Goal: Information Seeking & Learning: Understand process/instructions

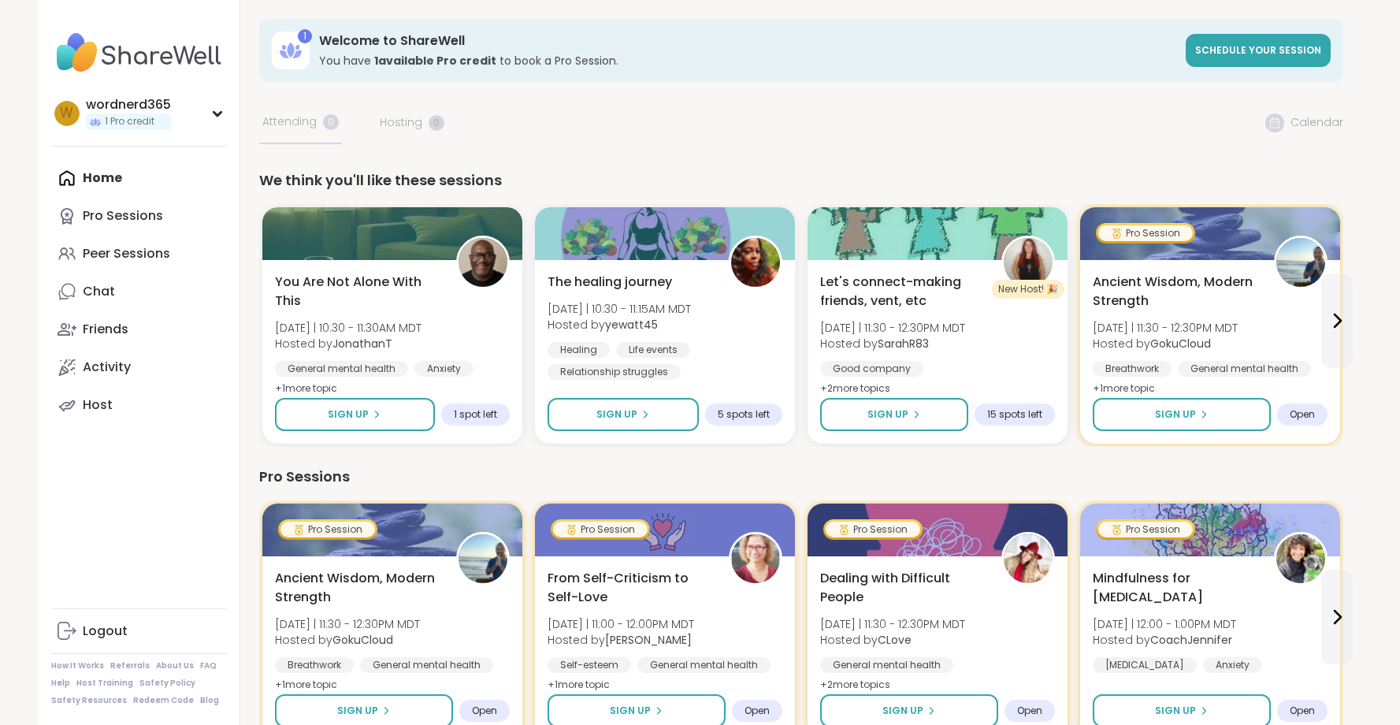
click at [184, 65] on img at bounding box center [139, 52] width 176 height 55
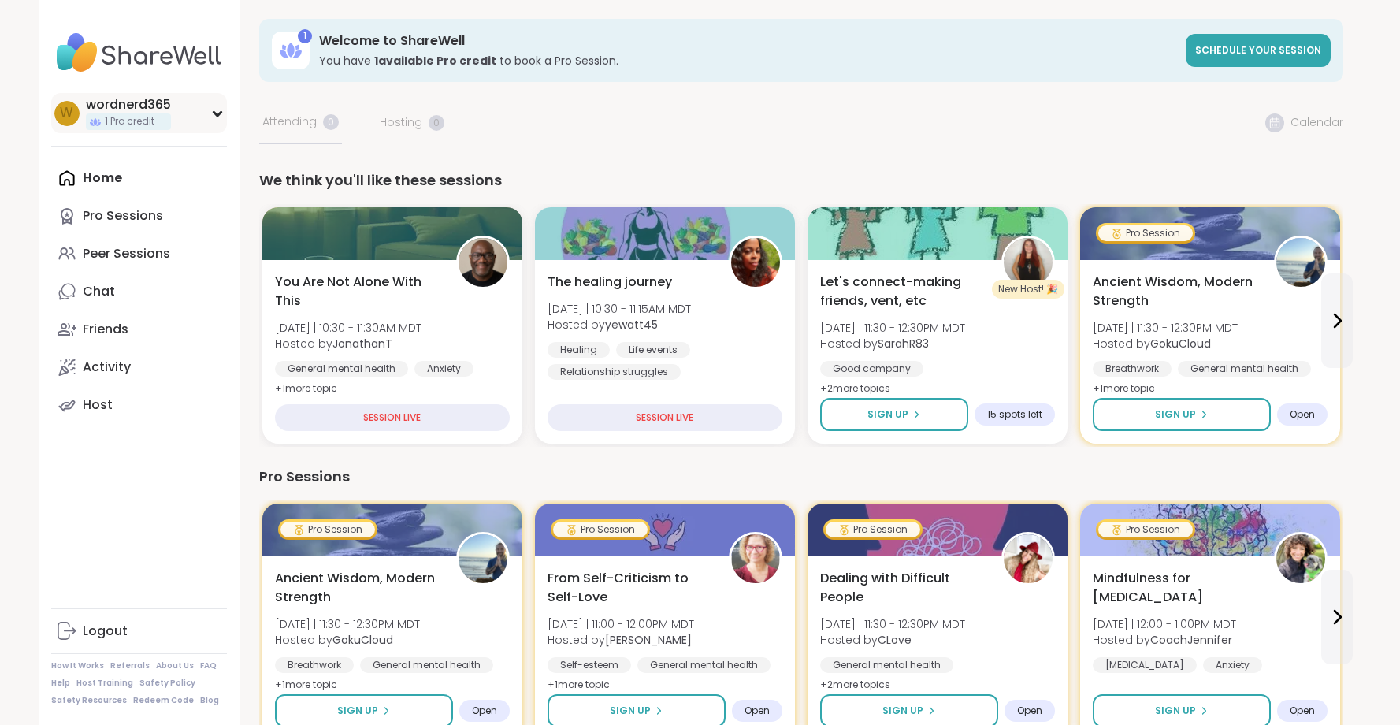
click at [217, 106] on div "w wordnerd365 1 Pro credit" at bounding box center [139, 113] width 176 height 40
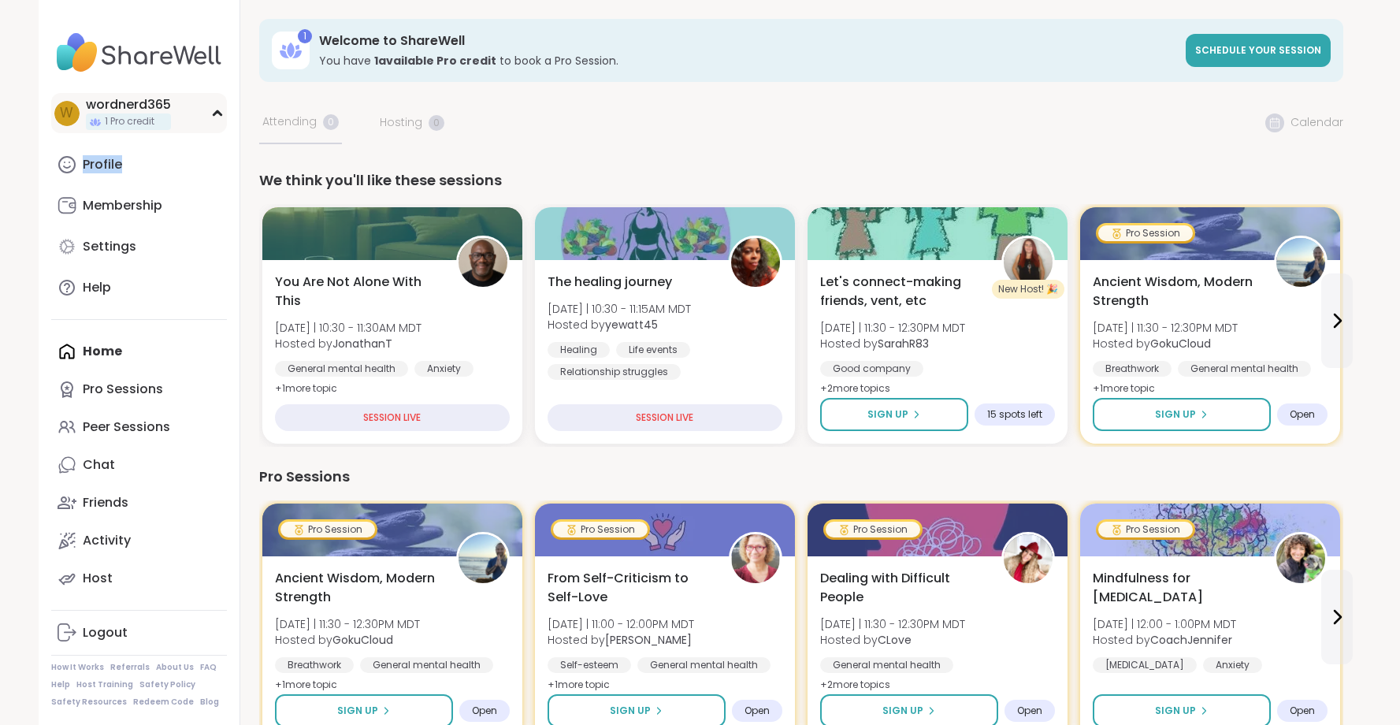
click at [217, 107] on div "w wordnerd365 1 Pro credit" at bounding box center [139, 113] width 176 height 40
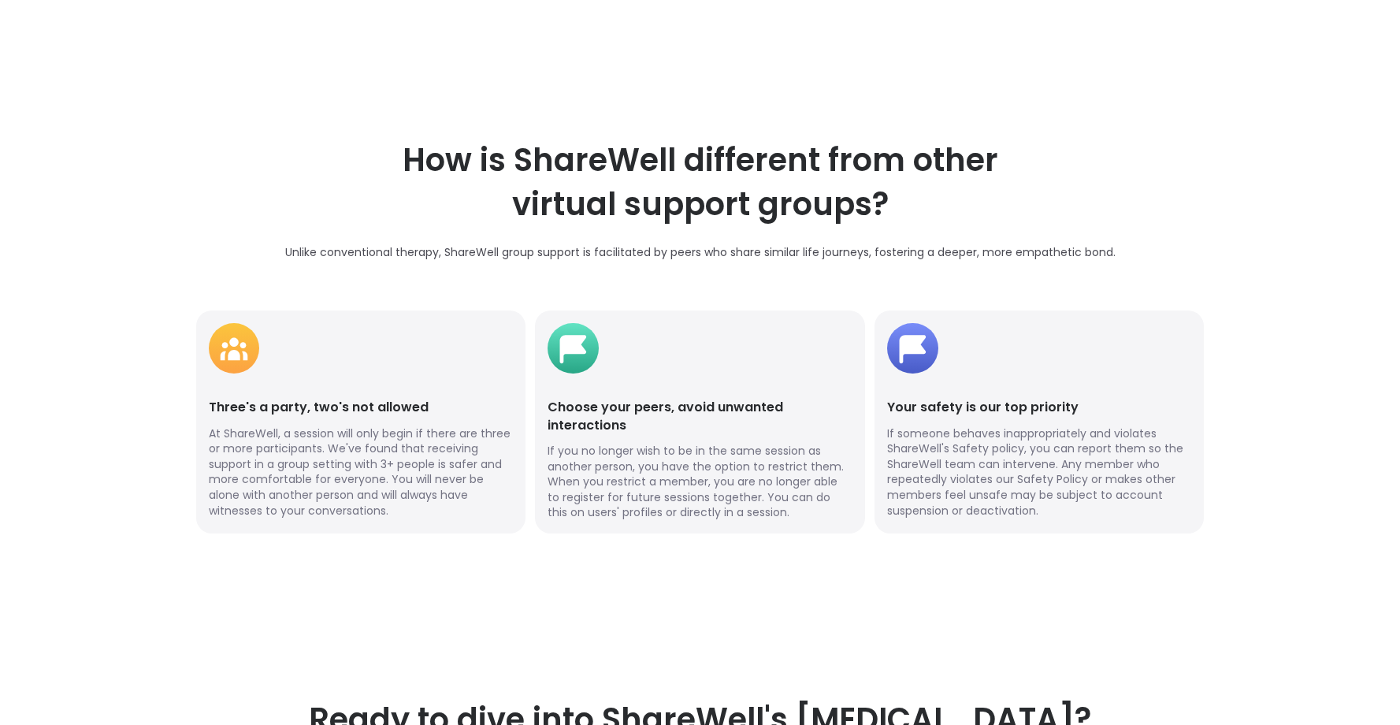
scroll to position [3554, 0]
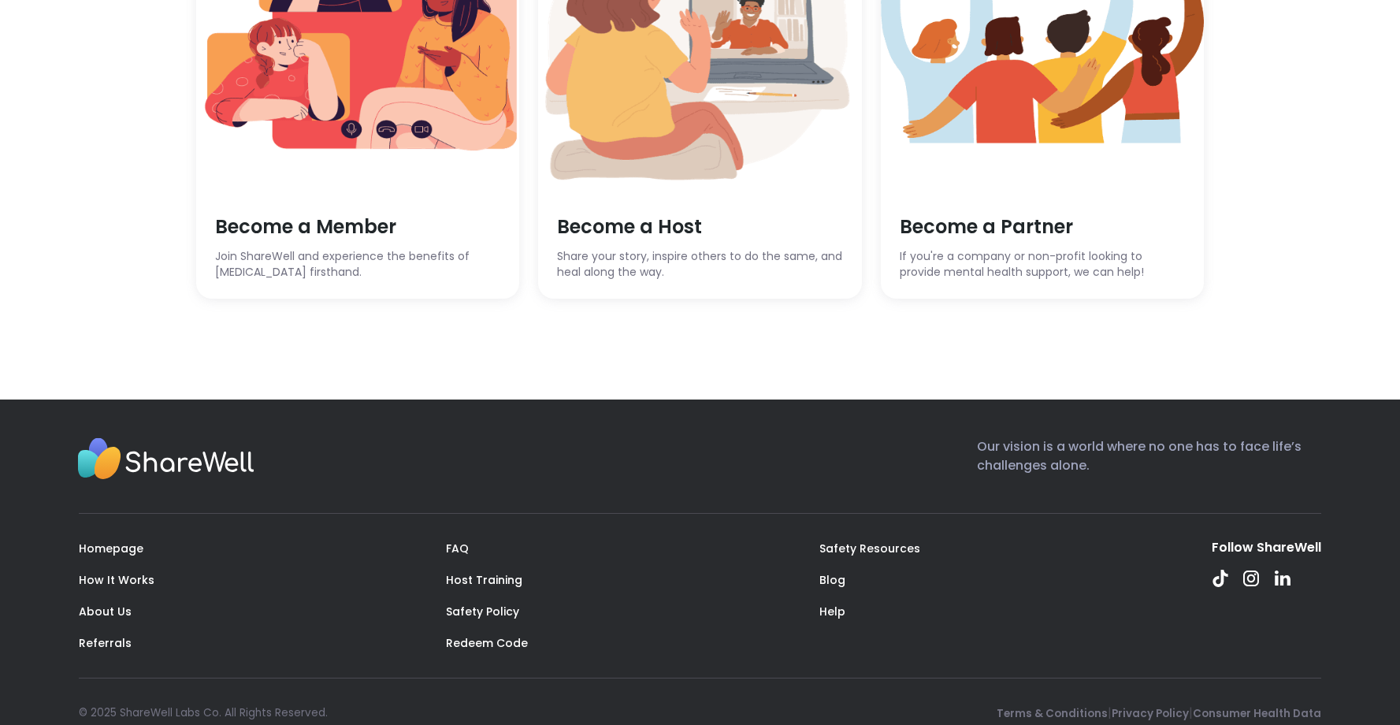
scroll to position [4526, 0]
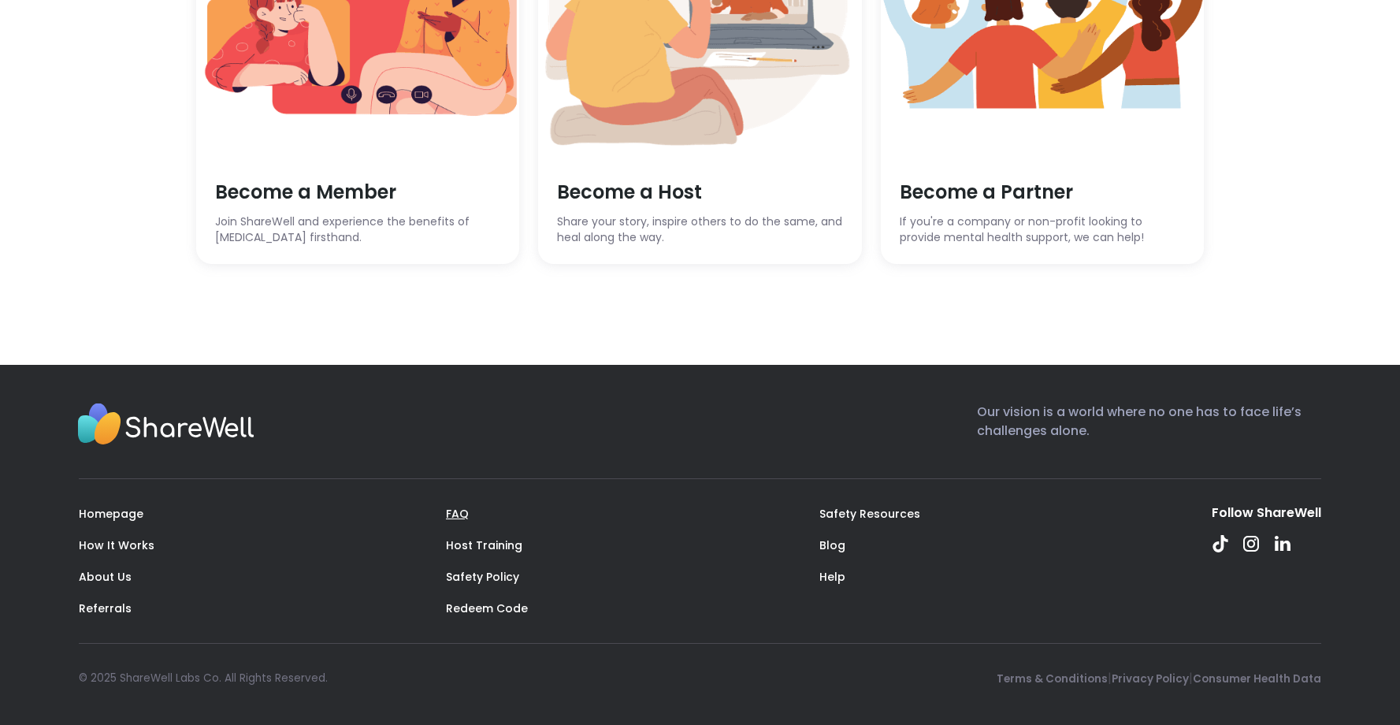
click at [452, 515] on link "FAQ" at bounding box center [457, 514] width 23 height 16
